Goal: Check status

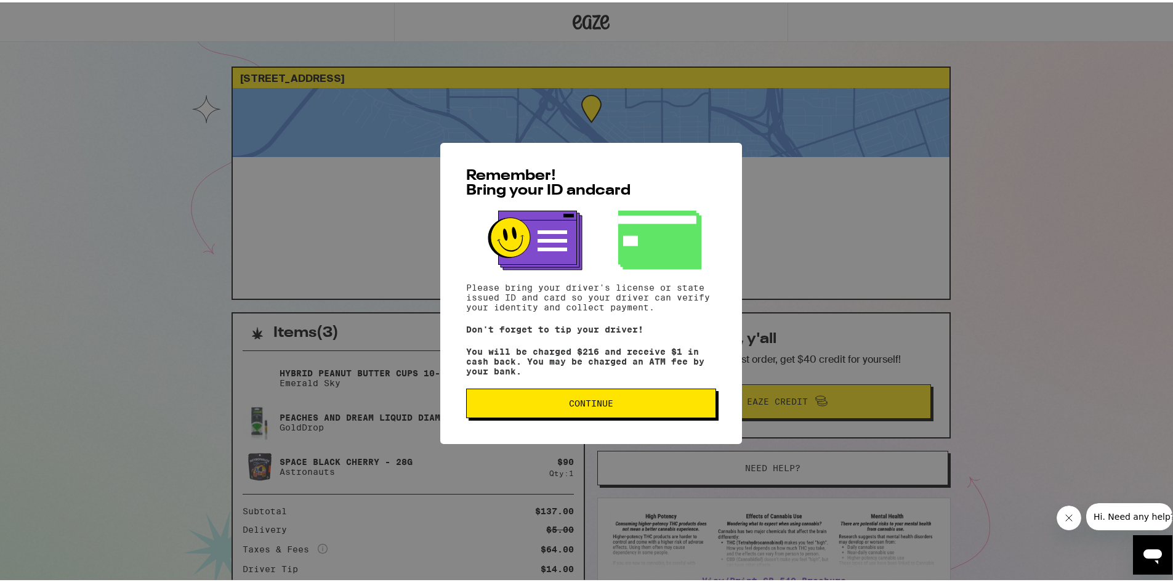
click at [637, 410] on button "Continue" at bounding box center [591, 401] width 250 height 30
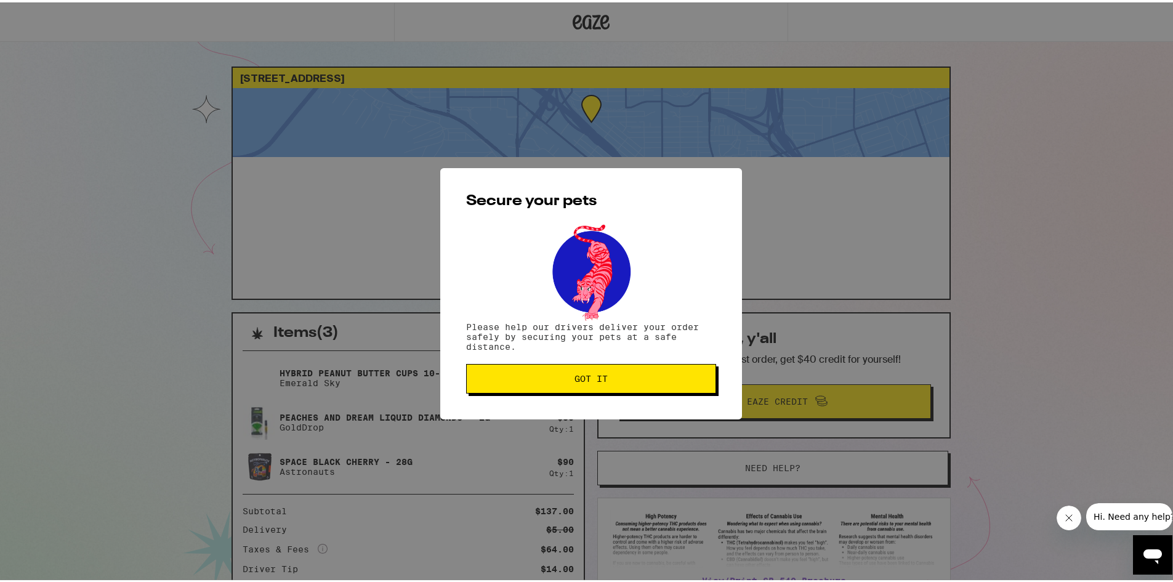
click at [600, 384] on button "Got it" at bounding box center [591, 376] width 250 height 30
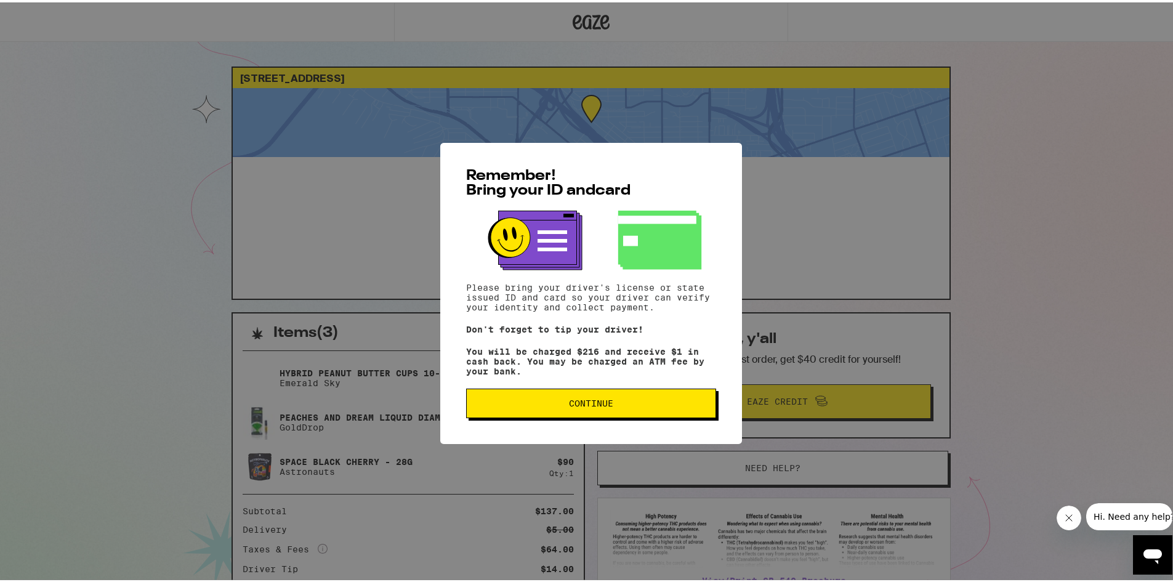
click at [546, 405] on span "Continue" at bounding box center [591, 401] width 229 height 9
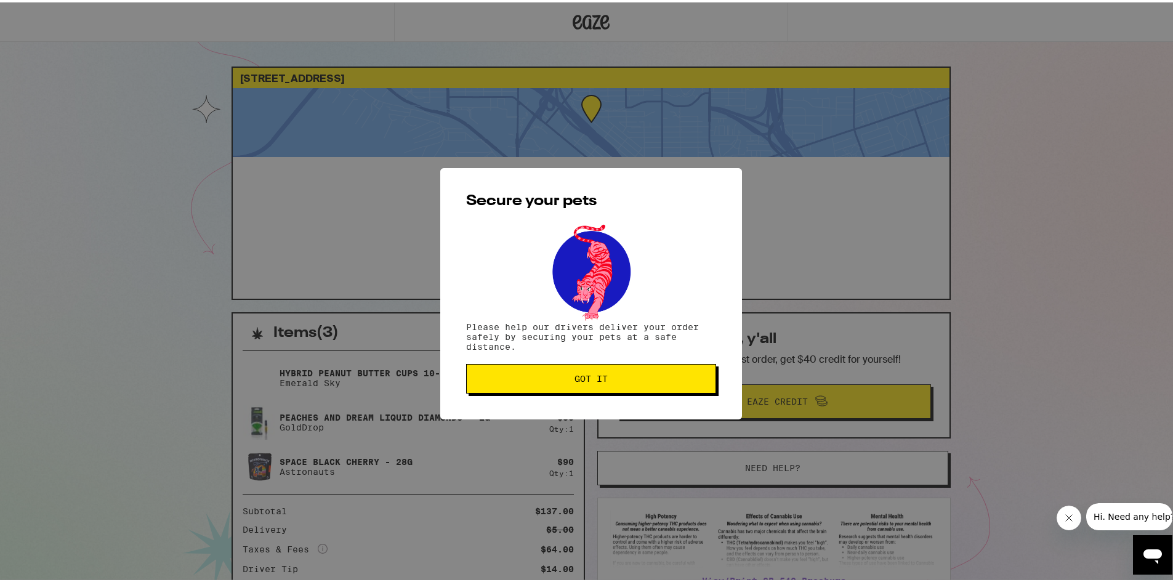
click at [596, 381] on span "Got it" at bounding box center [591, 376] width 33 height 9
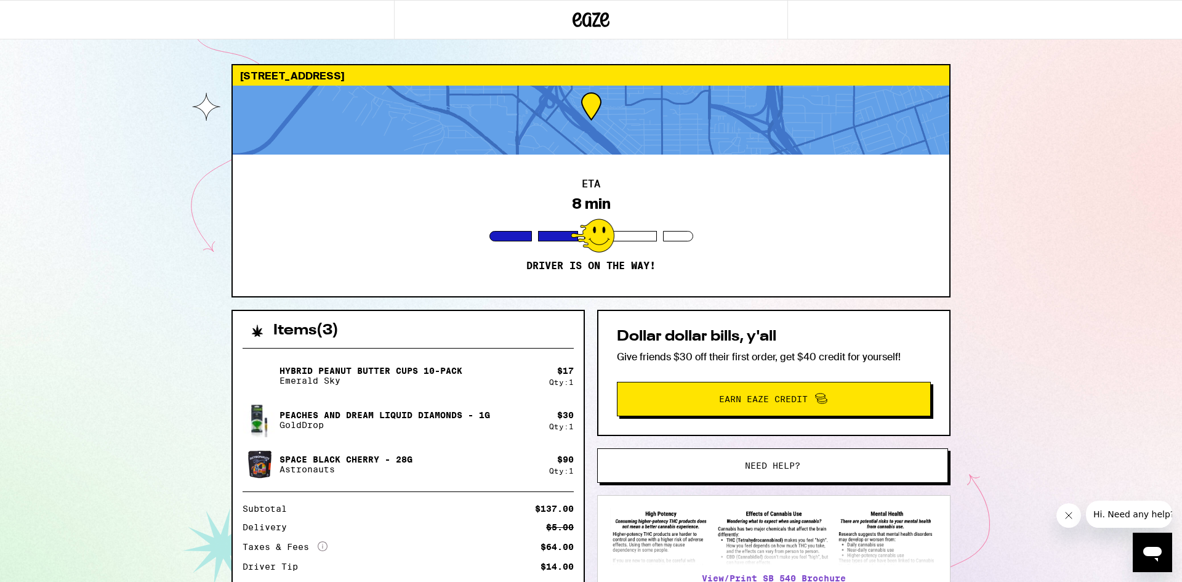
click at [127, 196] on div "1706 Thor St San Diego 92113 ETA 8 min Driver is on the way! Items ( 3 ) Hybrid…" at bounding box center [591, 362] width 1182 height 724
click at [105, 222] on div "1706 Thor St San Diego 92113 ETA 8 min Driver is on the way! Items ( 3 ) Hybrid…" at bounding box center [591, 362] width 1182 height 724
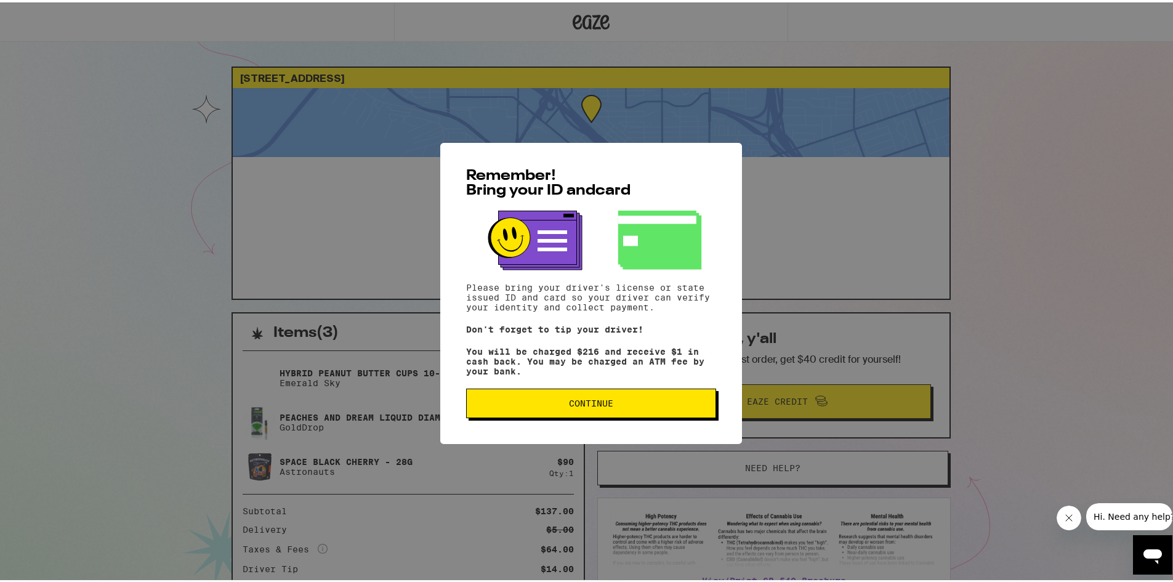
click at [97, 174] on div "Remember! Bring your ID and card Please bring your driver's license or state is…" at bounding box center [591, 291] width 1182 height 582
